Goal: Check status: Check status

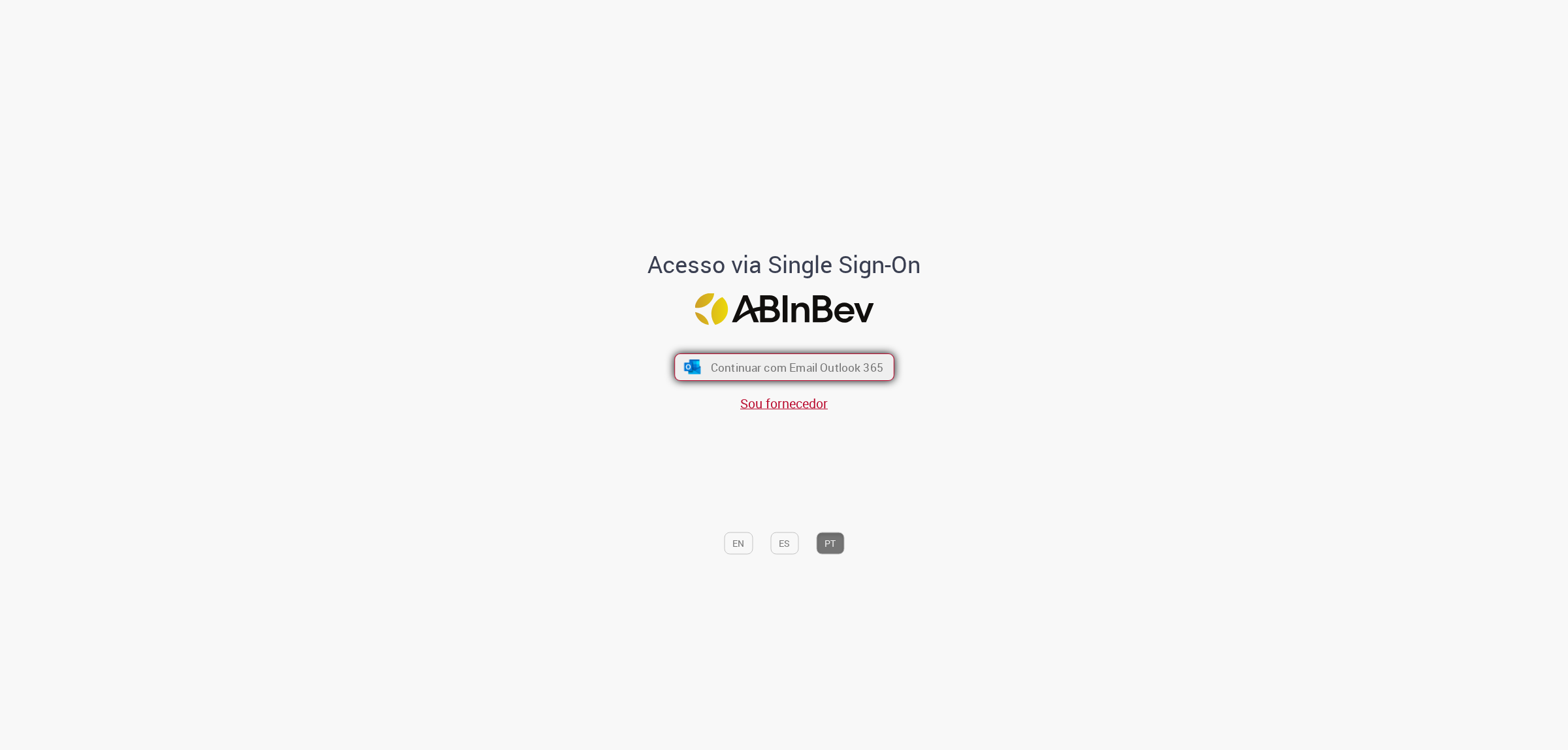
click at [736, 363] on span "Continuar com Email Outlook 365" at bounding box center [796, 366] width 172 height 15
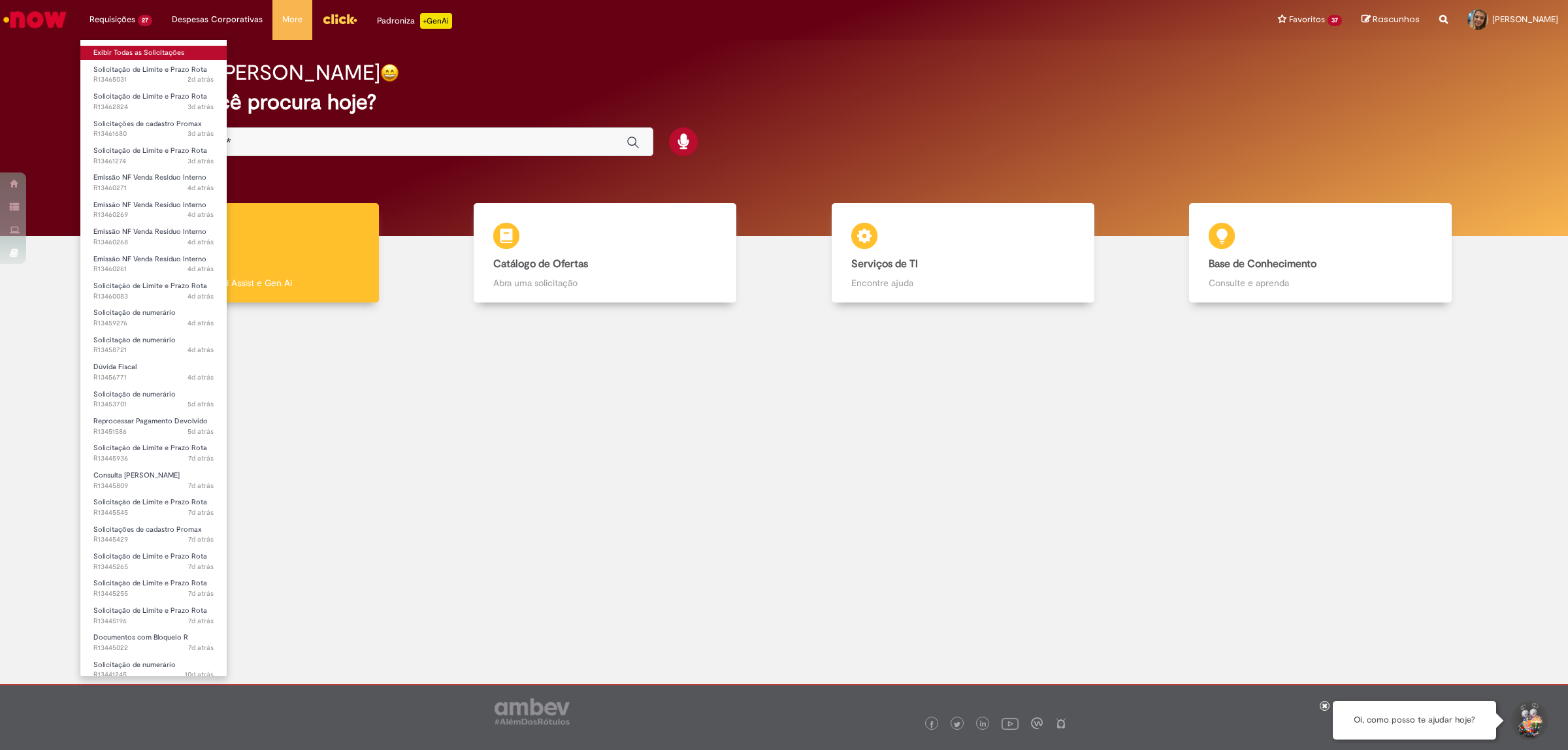
click at [132, 55] on link "Exibir Todas as Solicitações" at bounding box center [154, 53] width 146 height 15
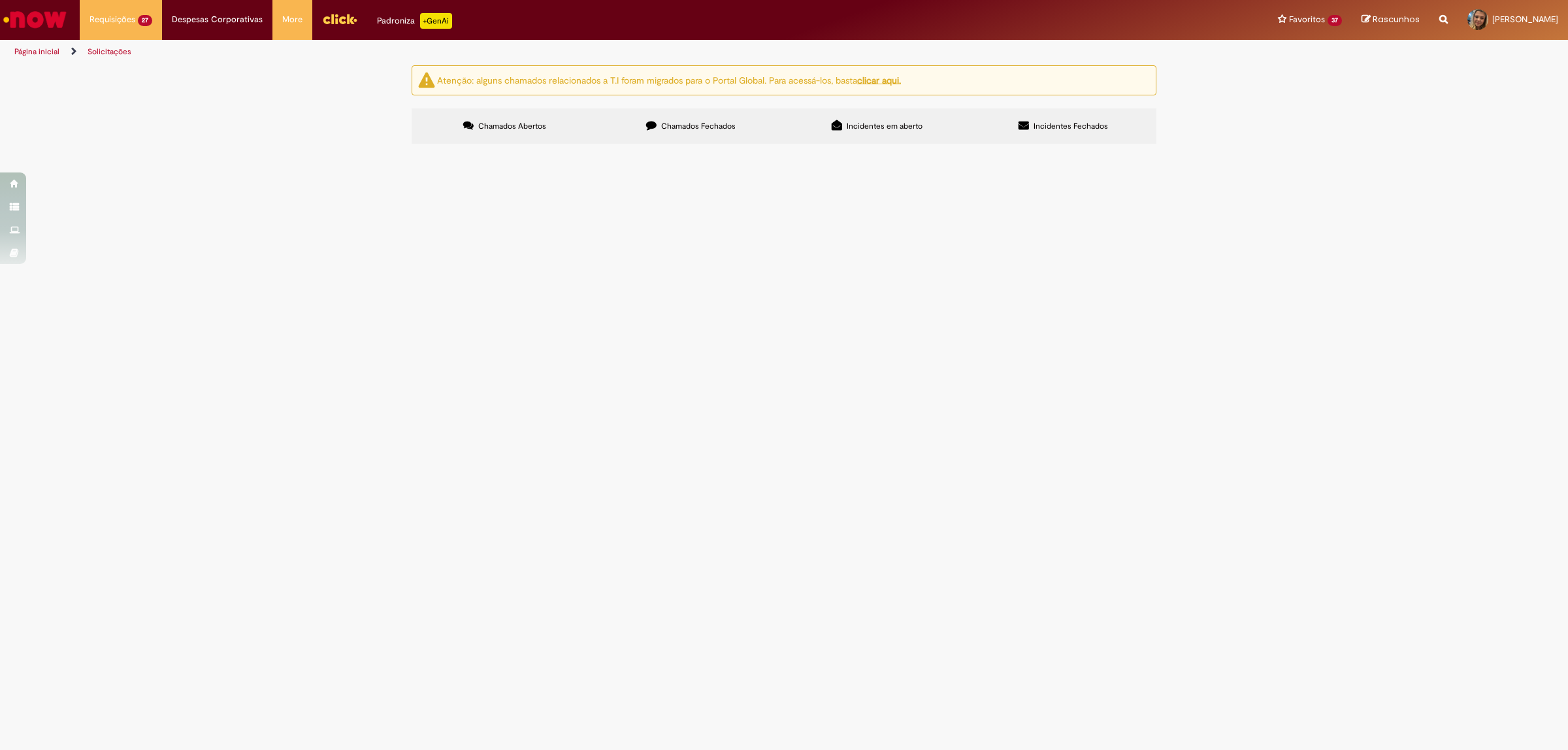
scroll to position [163, 0]
click at [0, 0] on span "Bom dia, Segue o questionamento do cliente: Favor solicitar o embasamento legal…" at bounding box center [0, 0] width 0 height 0
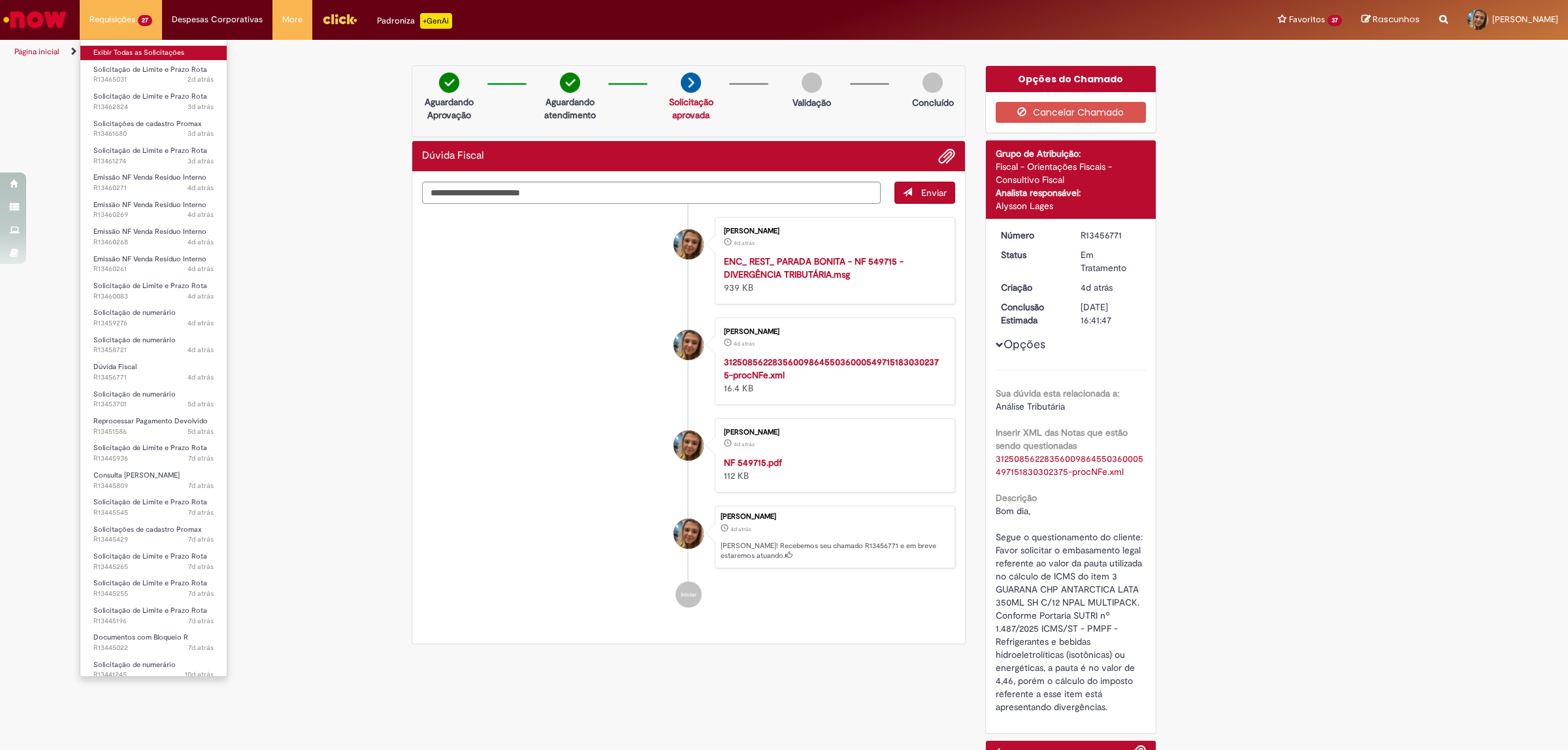
click at [139, 54] on link "Exibir Todas as Solicitações" at bounding box center [154, 53] width 146 height 15
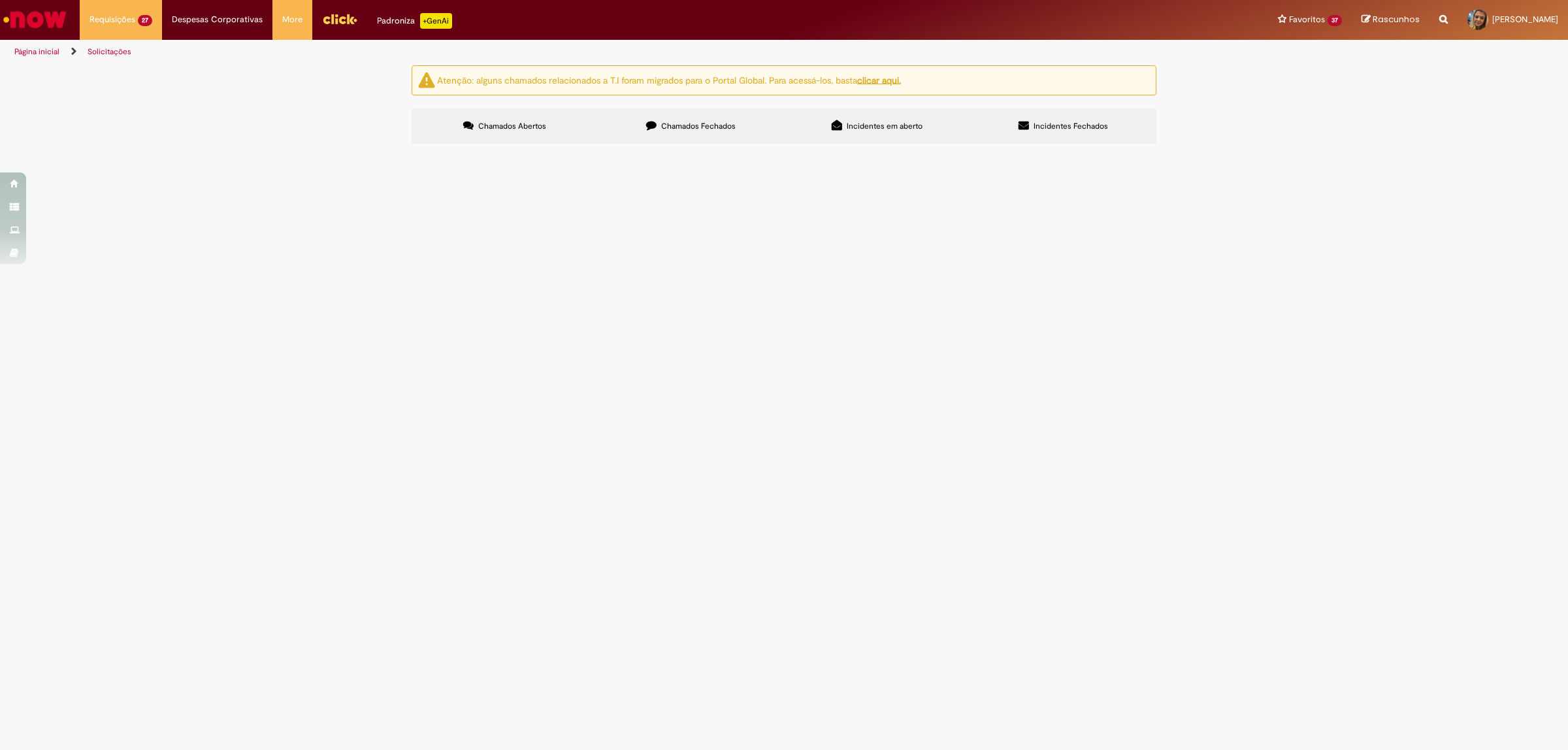
click at [0, 0] on span "PDV 53470 GV Isa" at bounding box center [0, 0] width 0 height 0
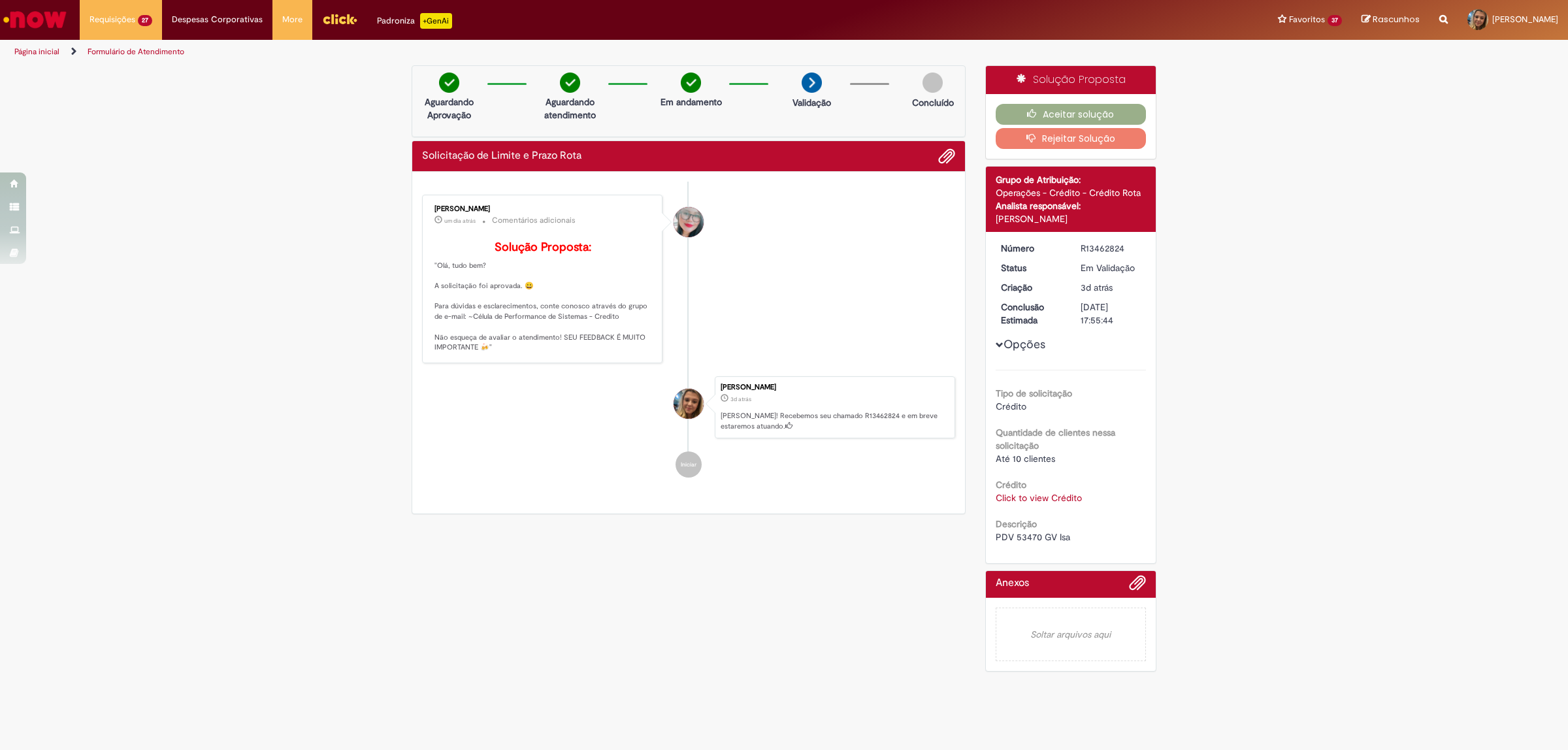
click at [1030, 546] on div "Número R13462824 Status Em [GEOGRAPHIC_DATA] Criação 3d atrás 3 dias atrás Conc…" at bounding box center [1071, 397] width 170 height 331
click at [1021, 536] on span "PDV 53470 GV Isa" at bounding box center [1033, 537] width 75 height 12
copy span "53470"
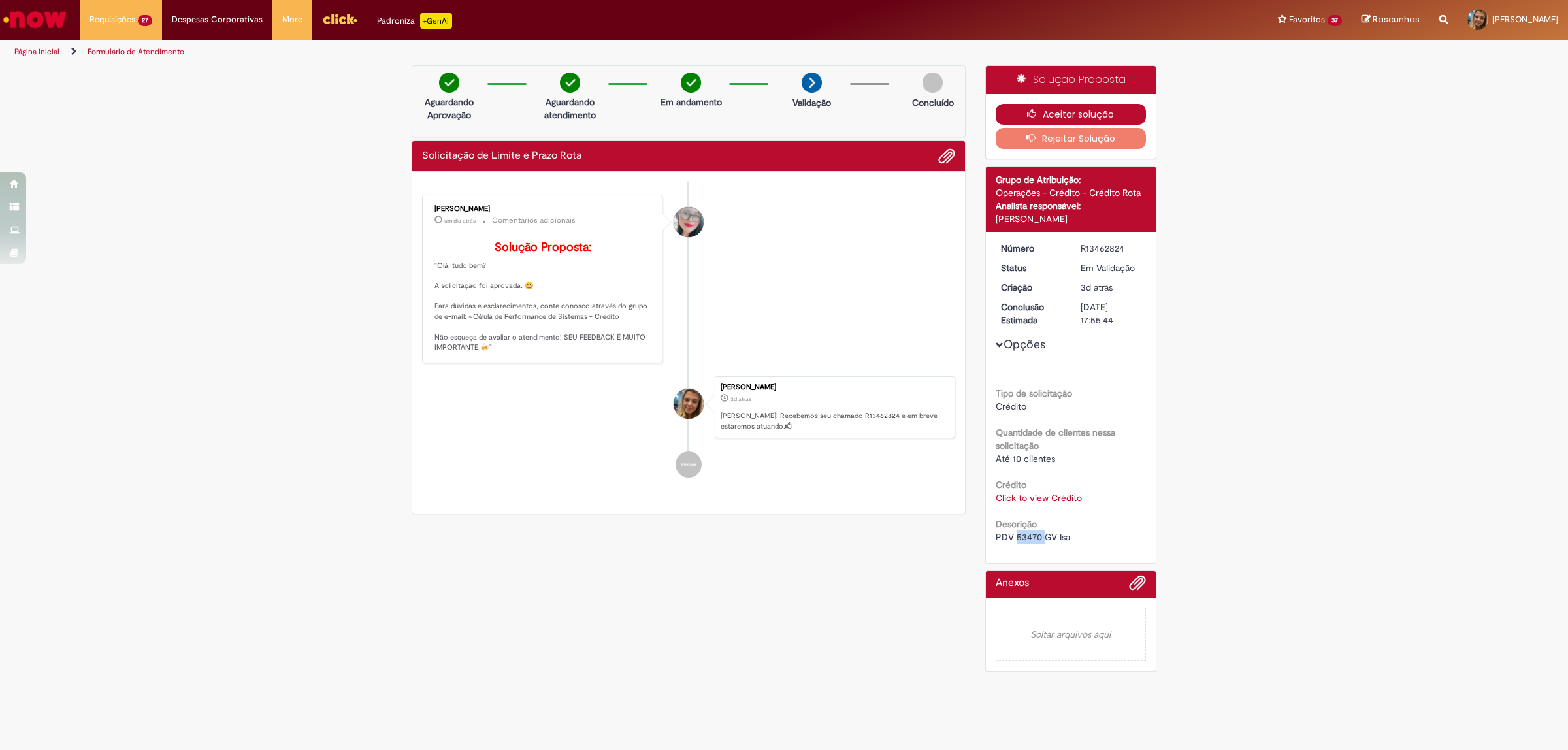
click at [1112, 106] on button "Aceitar solução" at bounding box center [1071, 114] width 151 height 20
